Goal: Transaction & Acquisition: Purchase product/service

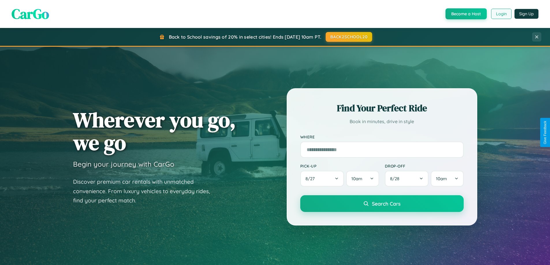
click at [501, 14] on button "Login" at bounding box center [501, 14] width 20 height 10
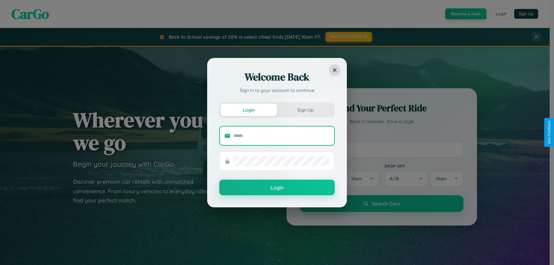
click at [282, 136] on input "text" at bounding box center [282, 135] width 96 height 9
type input "**********"
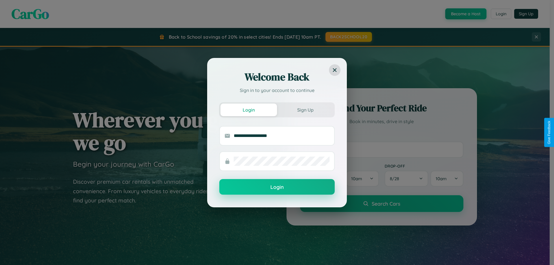
click at [277, 187] on button "Login" at bounding box center [276, 187] width 115 height 16
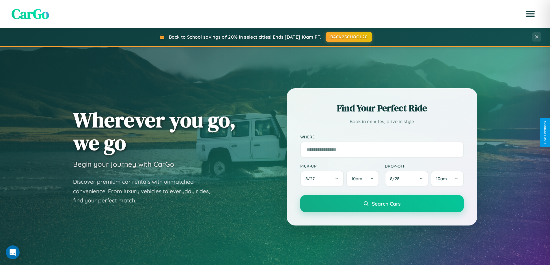
scroll to position [249, 0]
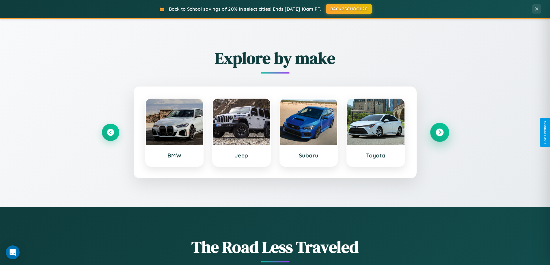
click at [439, 132] on icon at bounding box center [440, 133] width 8 height 8
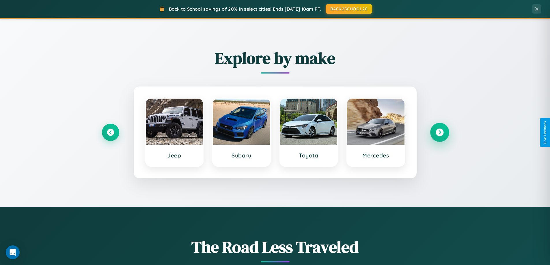
click at [439, 132] on icon at bounding box center [440, 133] width 8 height 8
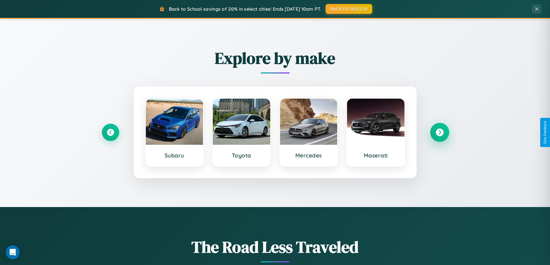
click at [439, 132] on icon at bounding box center [440, 133] width 8 height 8
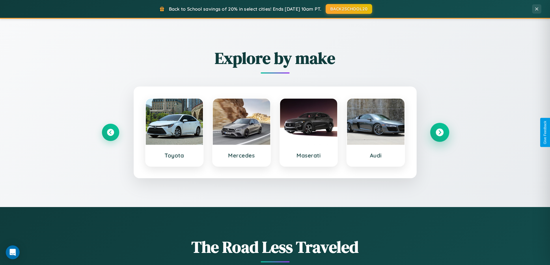
click at [439, 132] on icon at bounding box center [440, 133] width 8 height 8
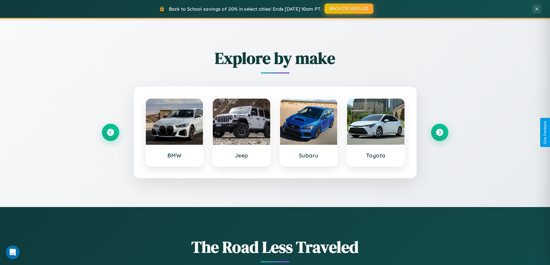
click at [348, 9] on button "BACK2SCHOOL20" at bounding box center [348, 8] width 49 height 10
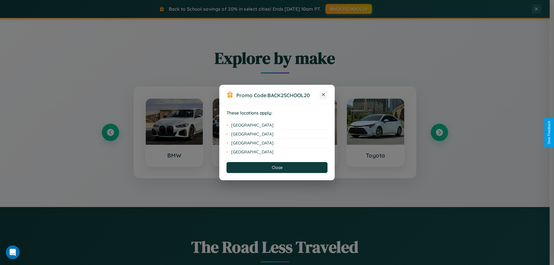
click at [324, 95] on icon at bounding box center [323, 94] width 3 height 3
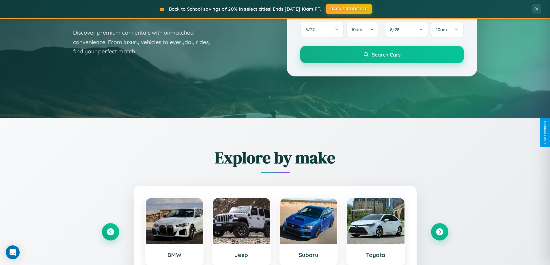
scroll to position [17, 0]
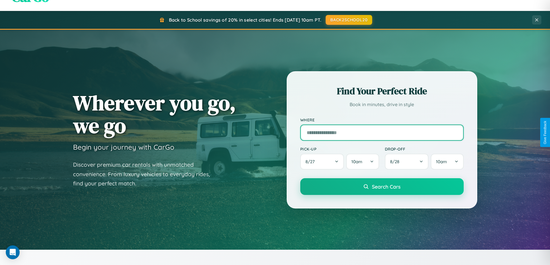
click at [382, 132] on input "text" at bounding box center [381, 133] width 163 height 16
type input "*******"
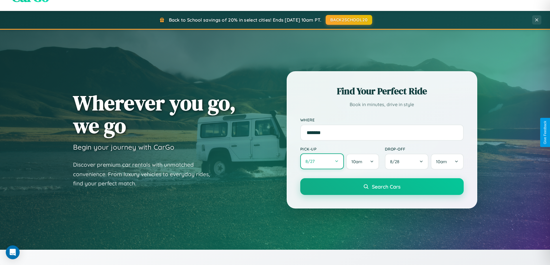
click at [322, 162] on button "8 / 27" at bounding box center [322, 162] width 44 height 16
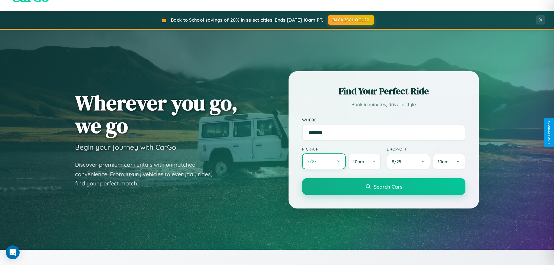
select select "*"
select select "****"
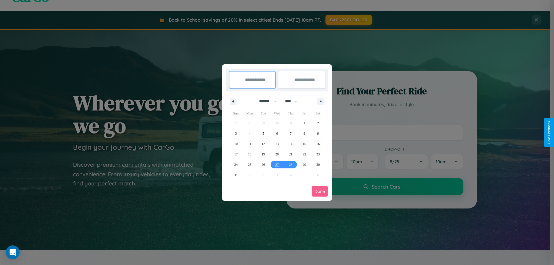
click at [266, 101] on select "******* ******** ***** ***** *** **** **** ****** ********* ******* ******** **…" at bounding box center [267, 102] width 25 height 10
select select "**"
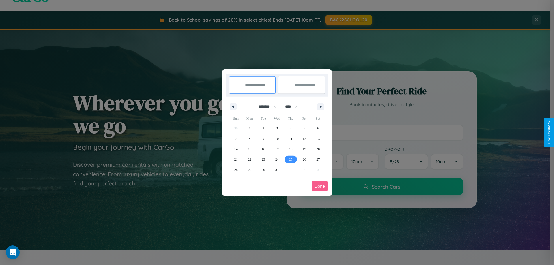
click at [291, 159] on span "25" at bounding box center [290, 159] width 3 height 10
type input "**********"
click at [277, 170] on span "31" at bounding box center [276, 170] width 3 height 10
type input "**********"
click at [320, 186] on button "Done" at bounding box center [320, 186] width 16 height 11
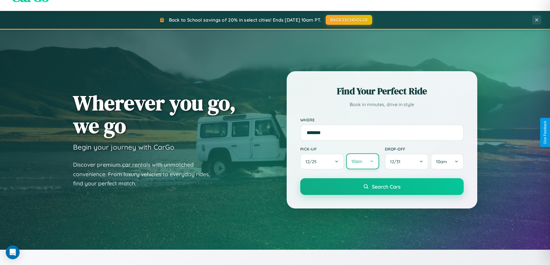
click at [362, 162] on button "10am" at bounding box center [362, 162] width 33 height 16
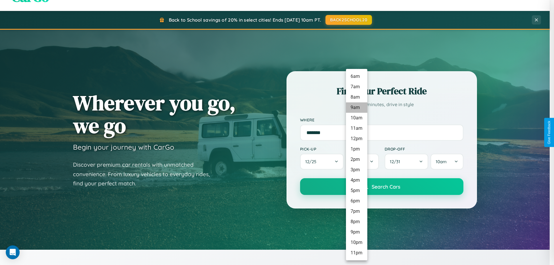
click at [356, 108] on li "9am" at bounding box center [356, 107] width 21 height 10
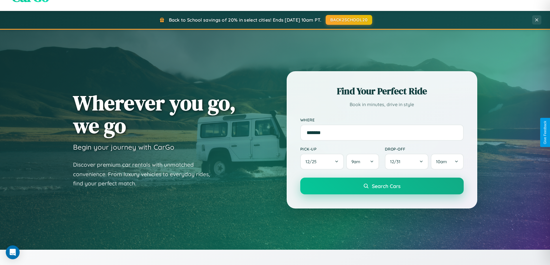
click at [382, 187] on span "Search Cars" at bounding box center [386, 186] width 29 height 6
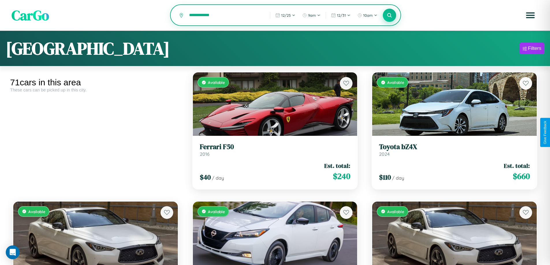
type input "**********"
click at [389, 16] on icon at bounding box center [389, 14] width 5 height 5
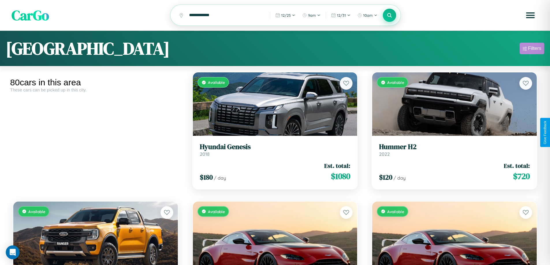
click at [532, 49] on div "Filters" at bounding box center [534, 49] width 13 height 6
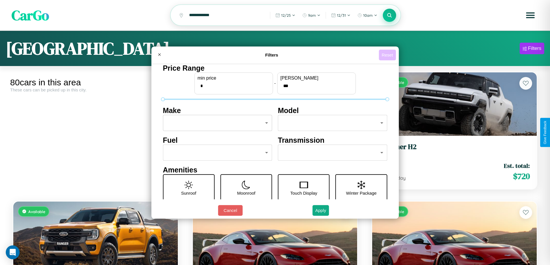
click at [388, 55] on button "Reset" at bounding box center [387, 55] width 17 height 11
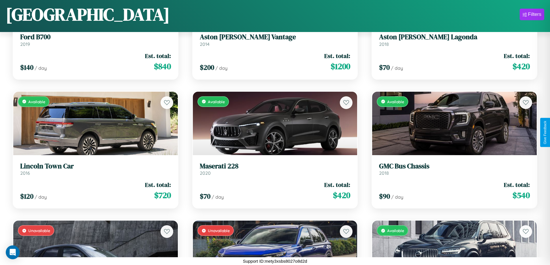
scroll to position [210, 0]
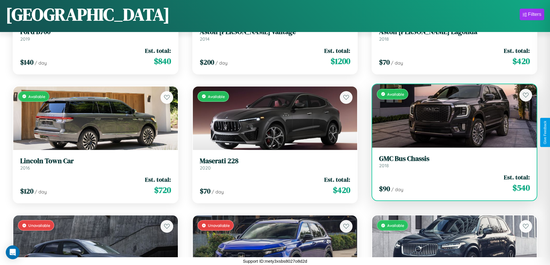
click at [451, 163] on h3 "GMC Bus Chassis" at bounding box center [454, 159] width 151 height 8
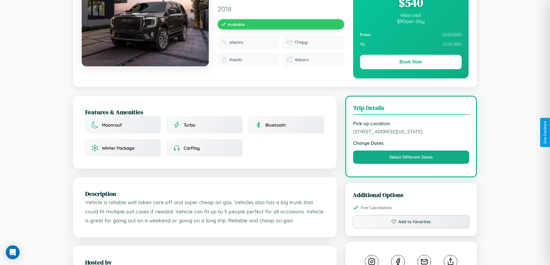
scroll to position [156, 0]
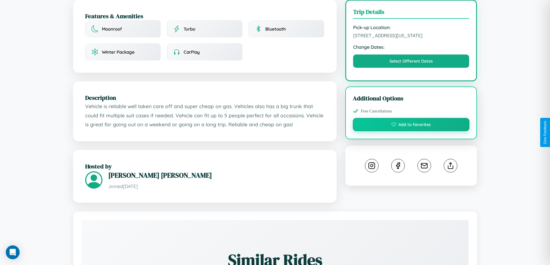
click at [411, 131] on button "Add to favorites" at bounding box center [411, 124] width 117 height 13
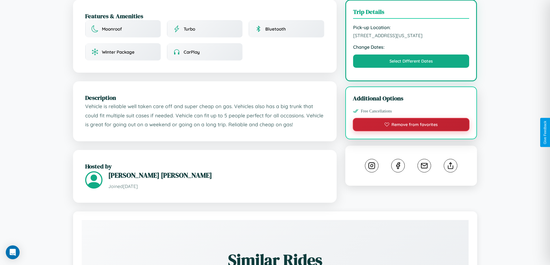
scroll to position [195, 0]
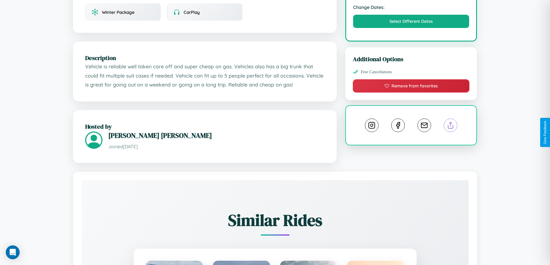
click at [451, 126] on line at bounding box center [451, 124] width 0 height 4
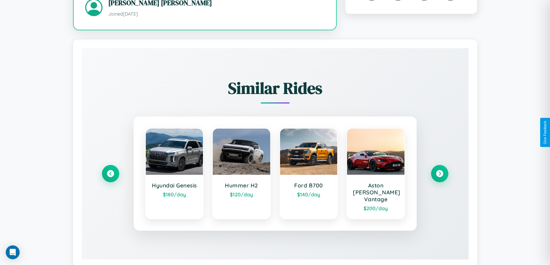
scroll to position [338, 0]
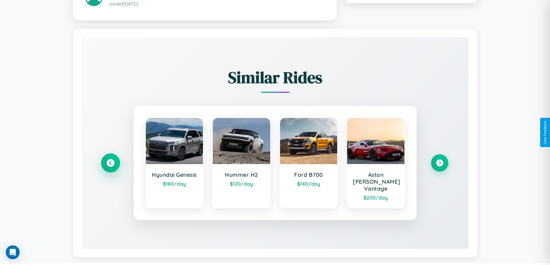
click at [110, 160] on icon at bounding box center [110, 163] width 8 height 8
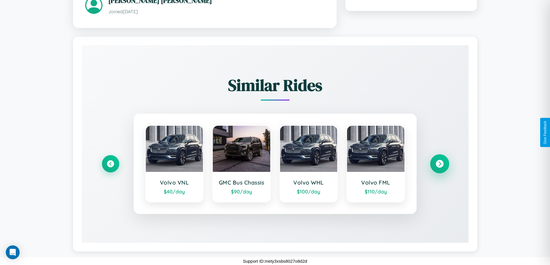
click at [439, 160] on icon at bounding box center [440, 164] width 8 height 8
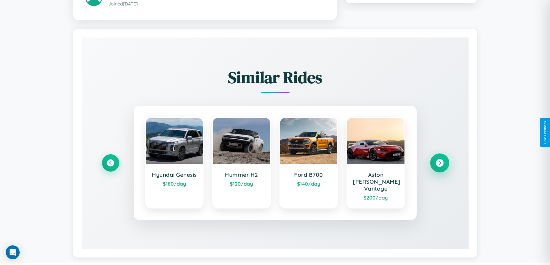
click at [439, 160] on icon at bounding box center [440, 163] width 8 height 8
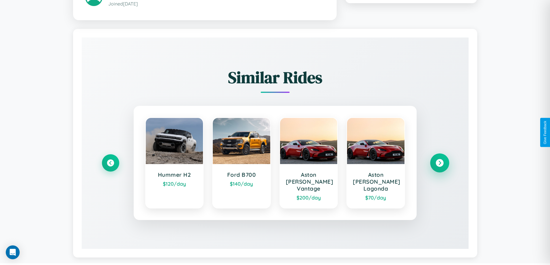
click at [439, 160] on icon at bounding box center [440, 163] width 8 height 8
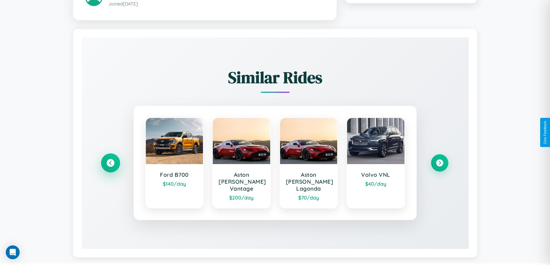
click at [110, 160] on icon at bounding box center [110, 163] width 8 height 8
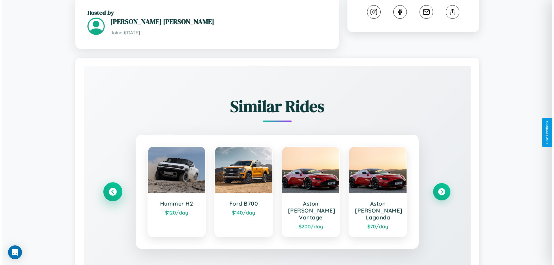
scroll to position [0, 0]
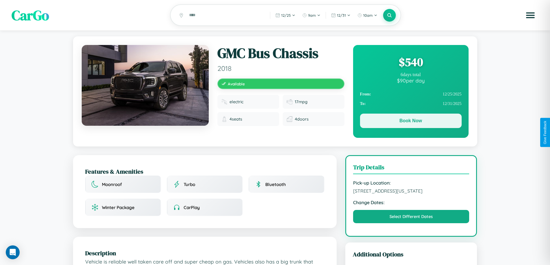
click at [410, 122] on button "Book Now" at bounding box center [411, 121] width 102 height 14
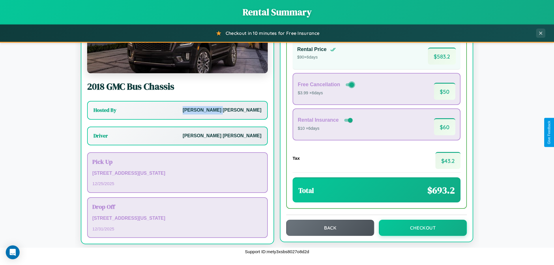
scroll to position [42, 0]
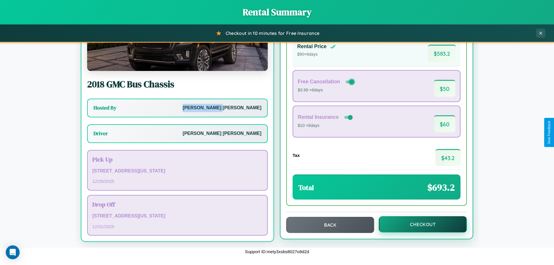
click at [419, 225] on button "Checkout" at bounding box center [423, 224] width 88 height 16
